Goal: Register for event/course

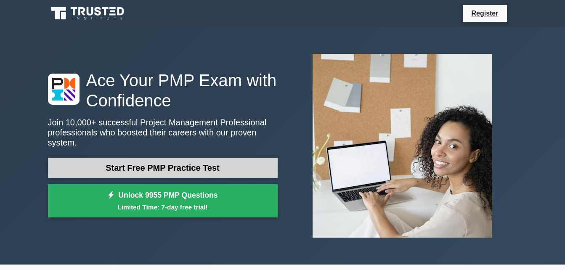
click at [182, 158] on link "Start Free PMP Practice Test" at bounding box center [163, 168] width 230 height 20
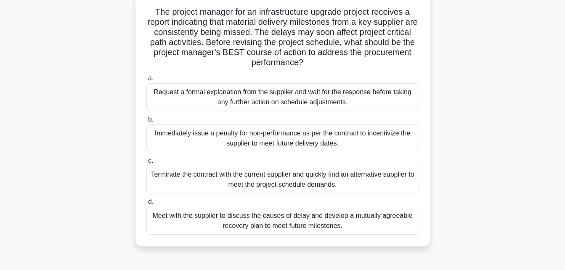
scroll to position [53, 0]
click at [250, 93] on div "Request a formal explanation from the supplier and wait for the response before…" at bounding box center [282, 98] width 273 height 28
click at [146, 82] on input "a. Request a formal explanation from the supplier and wait for the response bef…" at bounding box center [146, 78] width 0 height 5
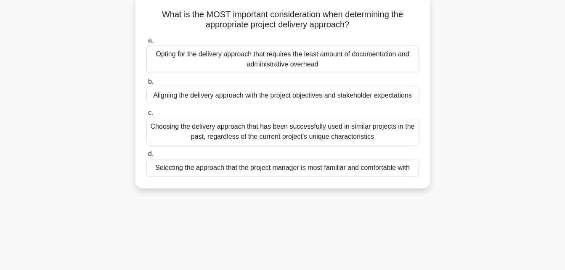
scroll to position [0, 0]
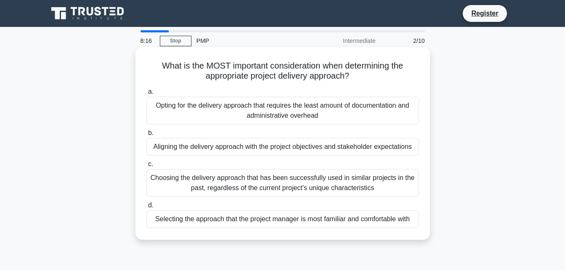
click at [319, 216] on div "Selecting the approach that the project manager is most familiar and comfortabl…" at bounding box center [282, 219] width 273 height 18
click at [146, 208] on input "d. Selecting the approach that the project manager is most familiar and comfort…" at bounding box center [146, 205] width 0 height 5
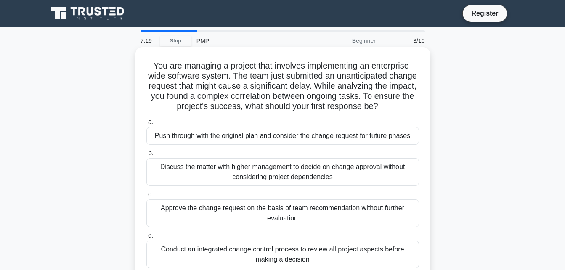
click at [290, 183] on div "Discuss the matter with higher management to decide on change approval without …" at bounding box center [282, 172] width 273 height 28
click at [146, 156] on input "b. Discuss the matter with higher management to decide on change approval witho…" at bounding box center [146, 153] width 0 height 5
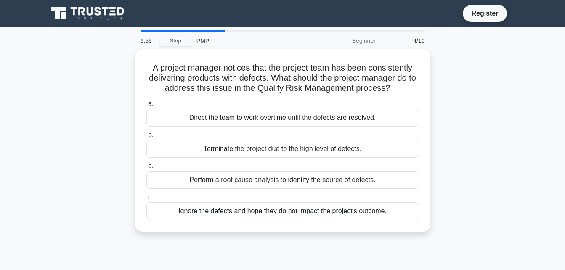
click at [290, 183] on div "Perform a root cause analysis to identify the source of defects." at bounding box center [282, 180] width 273 height 18
click at [146, 169] on input "c. Perform a root cause analysis to identify the source of defects." at bounding box center [146, 166] width 0 height 5
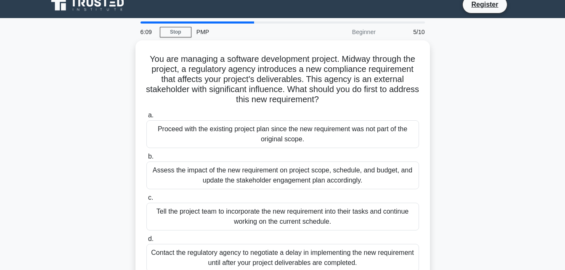
scroll to position [23, 0]
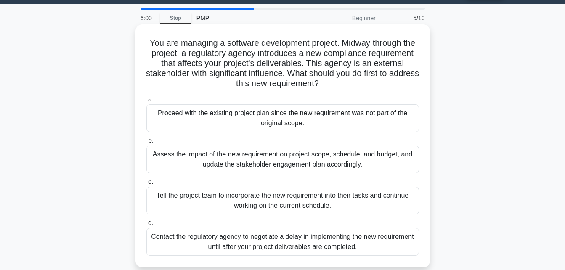
click at [300, 244] on div "Contact the regulatory agency to negotiate a delay in implementing the new requ…" at bounding box center [282, 242] width 273 height 28
click at [146, 226] on input "d. Contact the regulatory agency to negotiate a delay in implementing the new r…" at bounding box center [146, 223] width 0 height 5
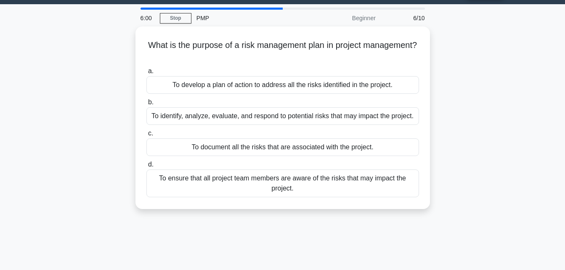
scroll to position [0, 0]
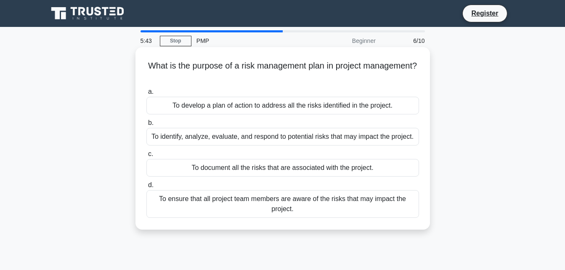
click at [339, 141] on div "To identify, analyze, evaluate, and respond to potential risks that may impact …" at bounding box center [282, 137] width 273 height 18
click at [146, 126] on input "b. To identify, analyze, evaluate, and respond to potential risks that may impa…" at bounding box center [146, 122] width 0 height 5
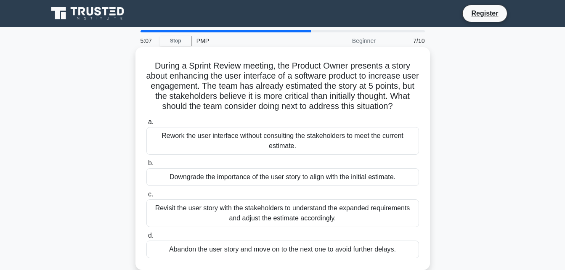
click at [341, 204] on div "Revisit the user story with the stakeholders to understand the expanded require…" at bounding box center [282, 214] width 273 height 28
click at [146, 197] on input "c. Revisit the user story with the stakeholders to understand the expanded requ…" at bounding box center [146, 194] width 0 height 5
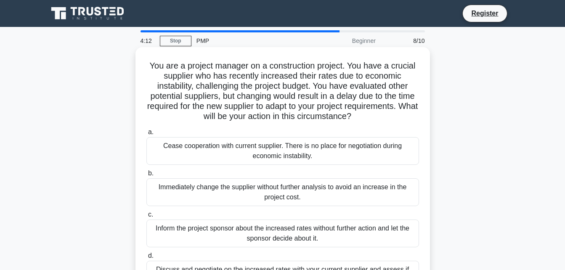
click at [329, 226] on div "Inform the project sponsor about the increased rates without further action and…" at bounding box center [282, 234] width 273 height 28
click at [146, 218] on input "c. Inform the project sponsor about the increased rates without further action …" at bounding box center [146, 214] width 0 height 5
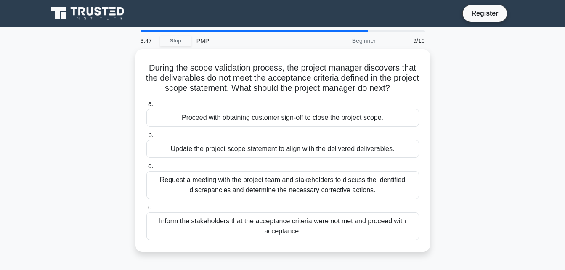
click at [329, 226] on div "Inform the stakeholders that the acceptance criteria were not met and proceed w…" at bounding box center [282, 227] width 273 height 28
click at [146, 210] on input "d. Inform the stakeholders that the acceptance criteria were not met and procee…" at bounding box center [146, 207] width 0 height 5
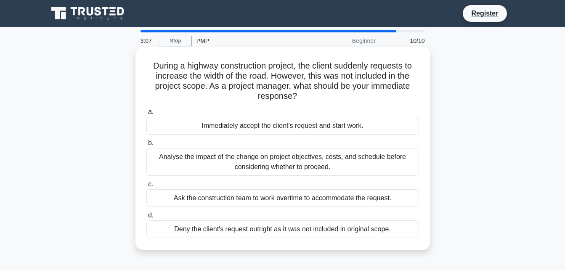
click at [328, 227] on div "Deny the client's request outright as it was not included in original scope." at bounding box center [282, 230] width 273 height 18
click at [146, 218] on input "d. Deny the client's request outright as it was not included in original scope." at bounding box center [146, 215] width 0 height 5
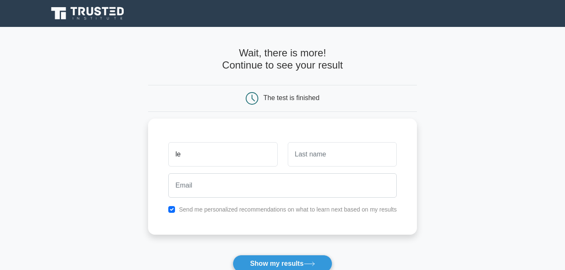
type input "l"
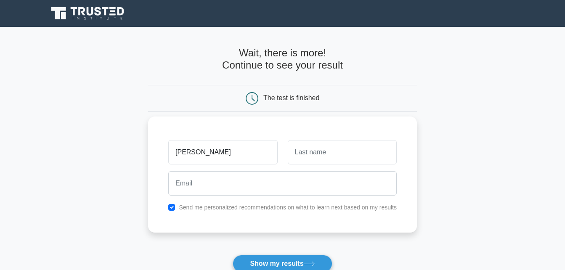
type input "[PERSON_NAME]"
click at [353, 157] on input "text" at bounding box center [342, 152] width 109 height 24
type input "Quatre"
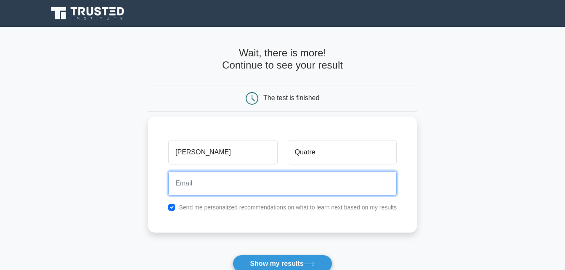
click at [339, 187] on input "email" at bounding box center [282, 183] width 229 height 24
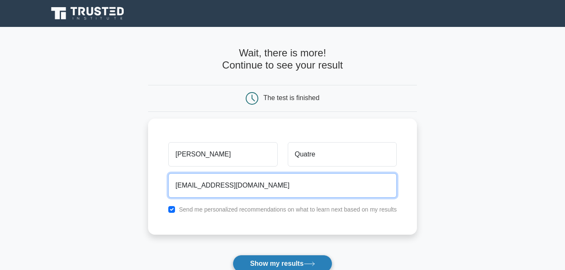
type input "lennyquatre868@gmail.com"
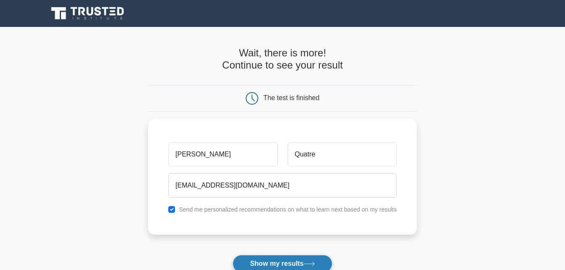
click at [293, 258] on button "Show my results" at bounding box center [282, 264] width 99 height 18
